Goal: Information Seeking & Learning: Learn about a topic

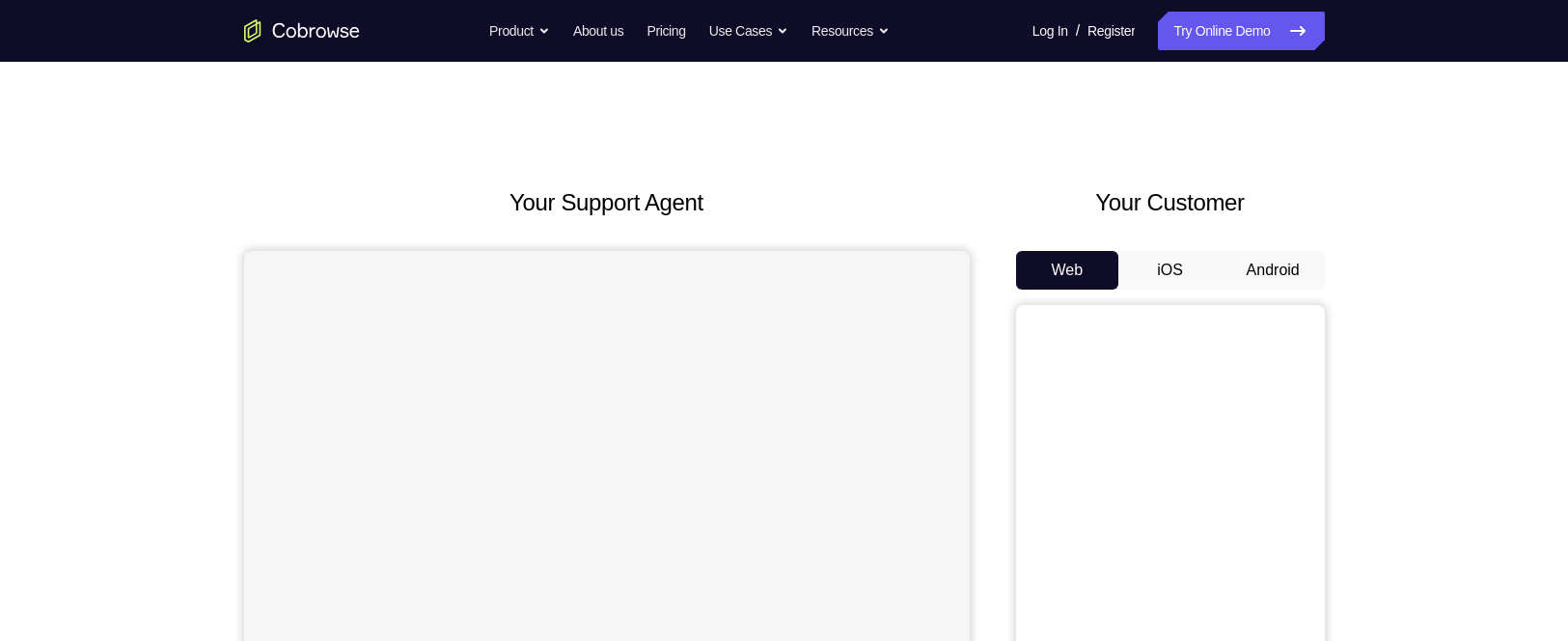
click at [1250, 269] on button "Android" at bounding box center [1273, 269] width 103 height 38
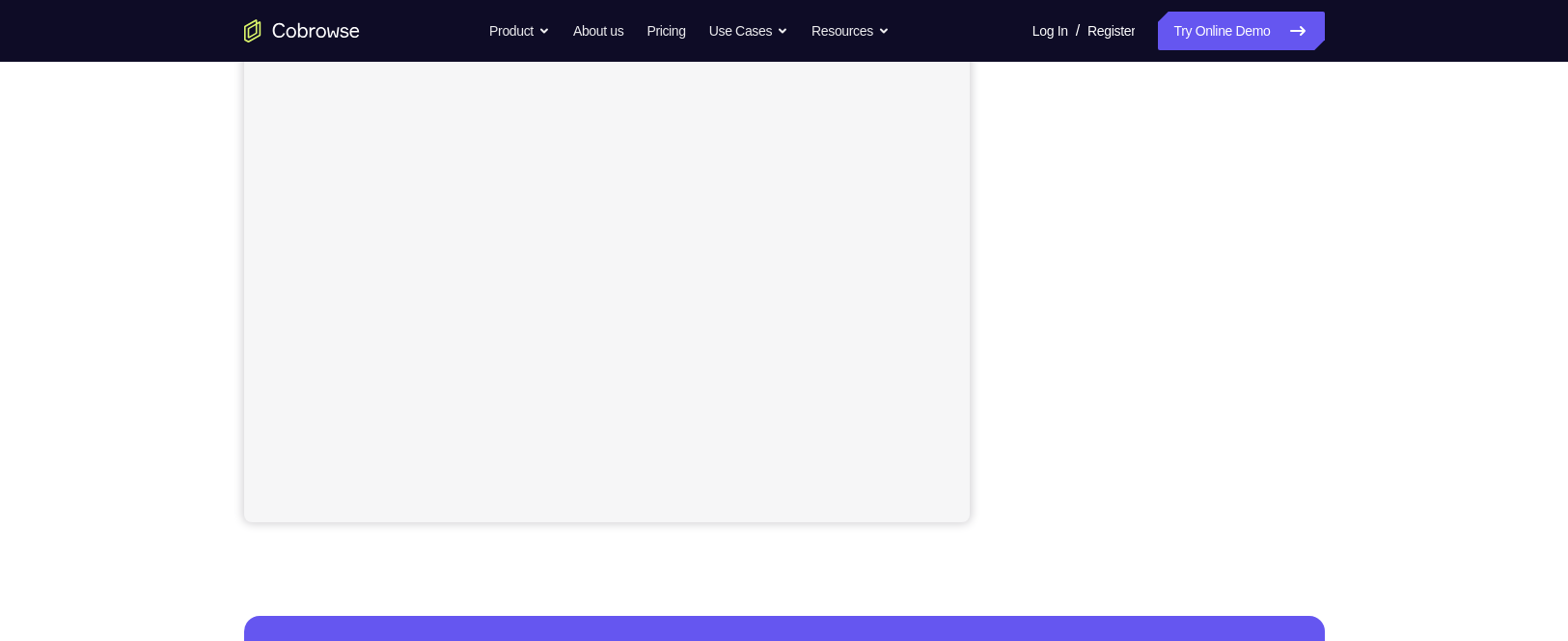
scroll to position [379, 0]
